Goal: Task Accomplishment & Management: Complete application form

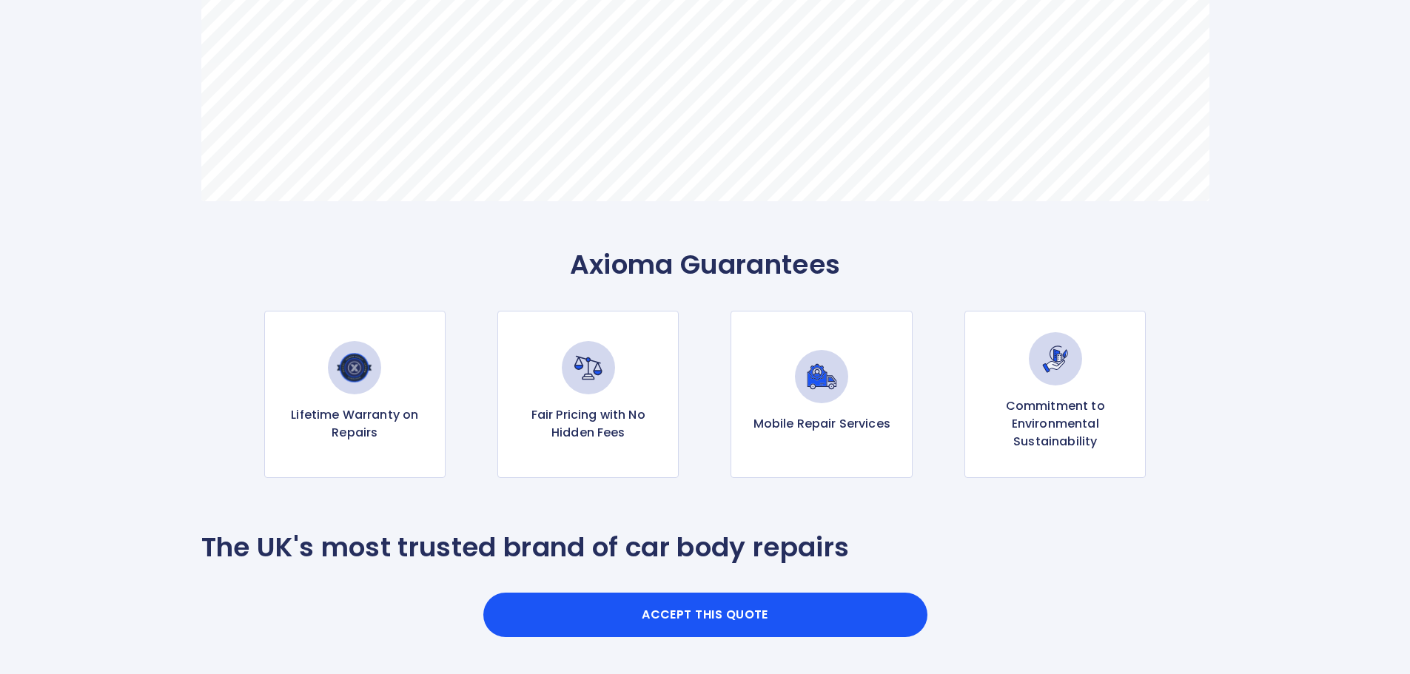
scroll to position [1332, 0]
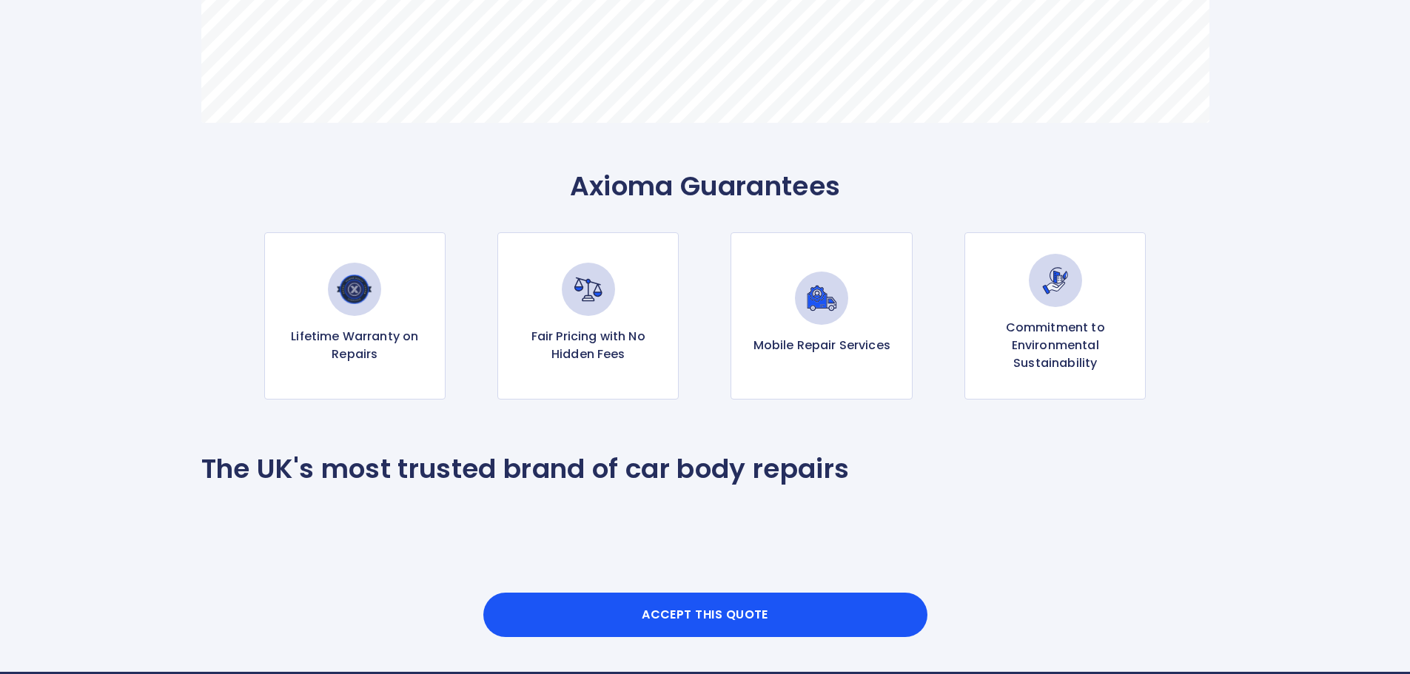
click at [807, 295] on img at bounding box center [821, 298] width 53 height 53
